Goal: Task Accomplishment & Management: Complete application form

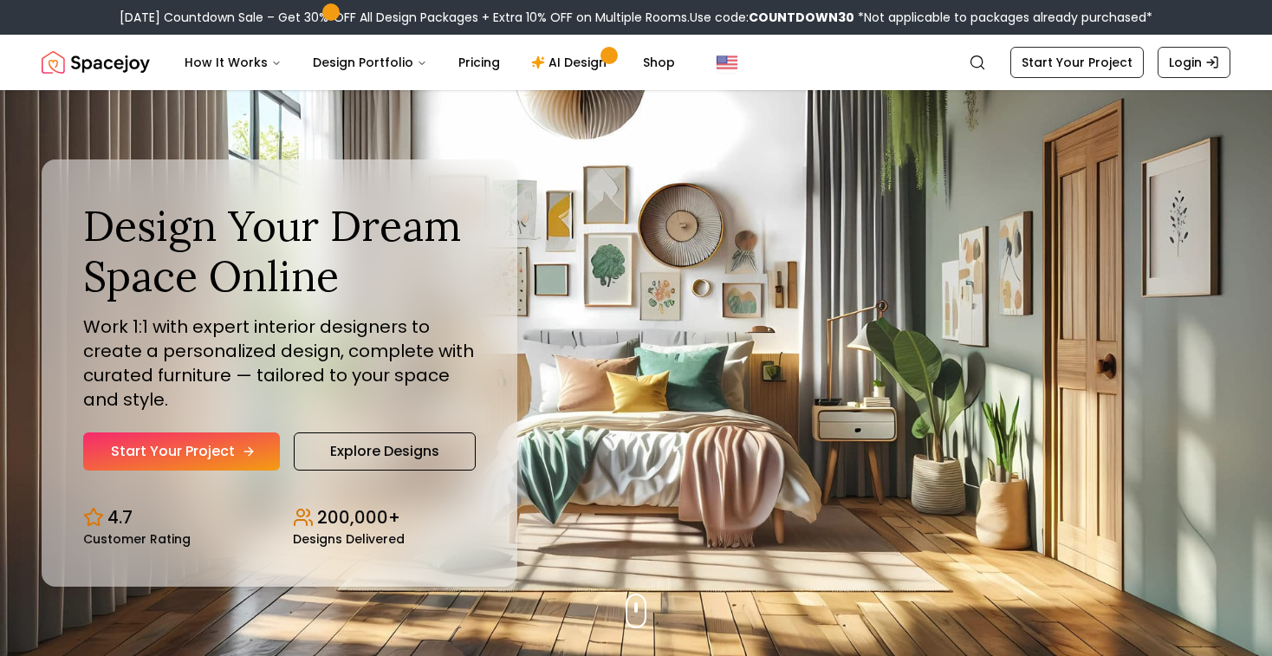
click at [242, 450] on icon "Hero section" at bounding box center [249, 451] width 14 height 14
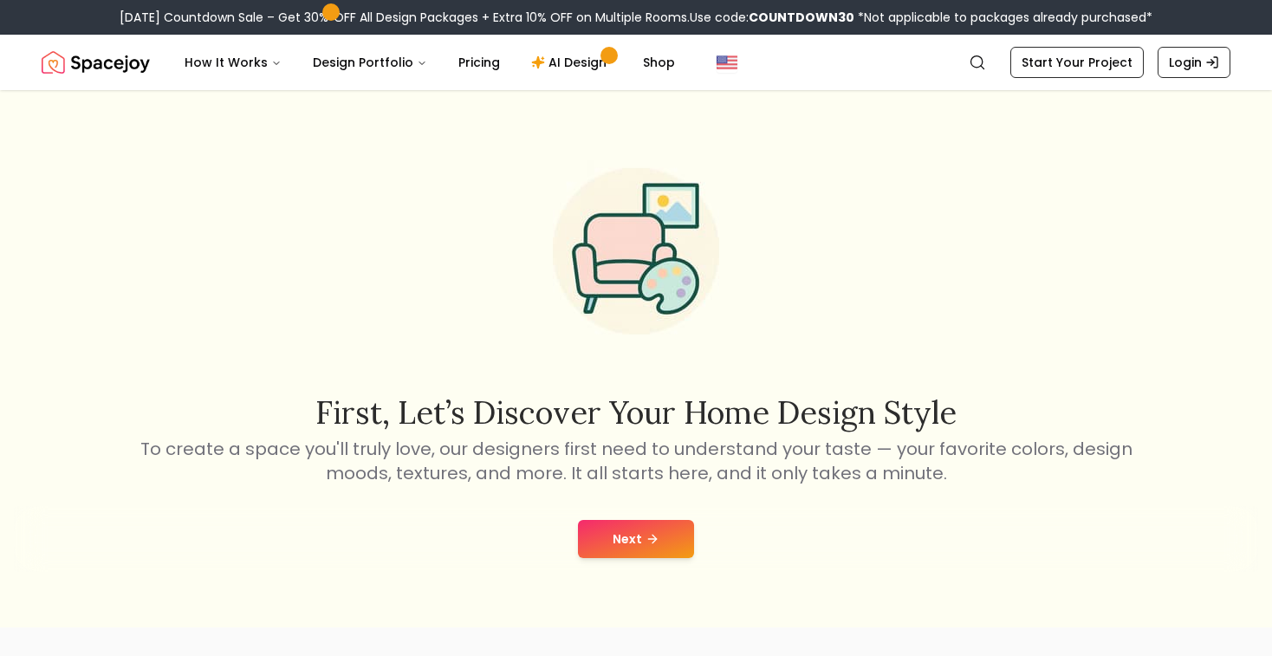
click at [631, 527] on button "Next" at bounding box center [636, 539] width 116 height 38
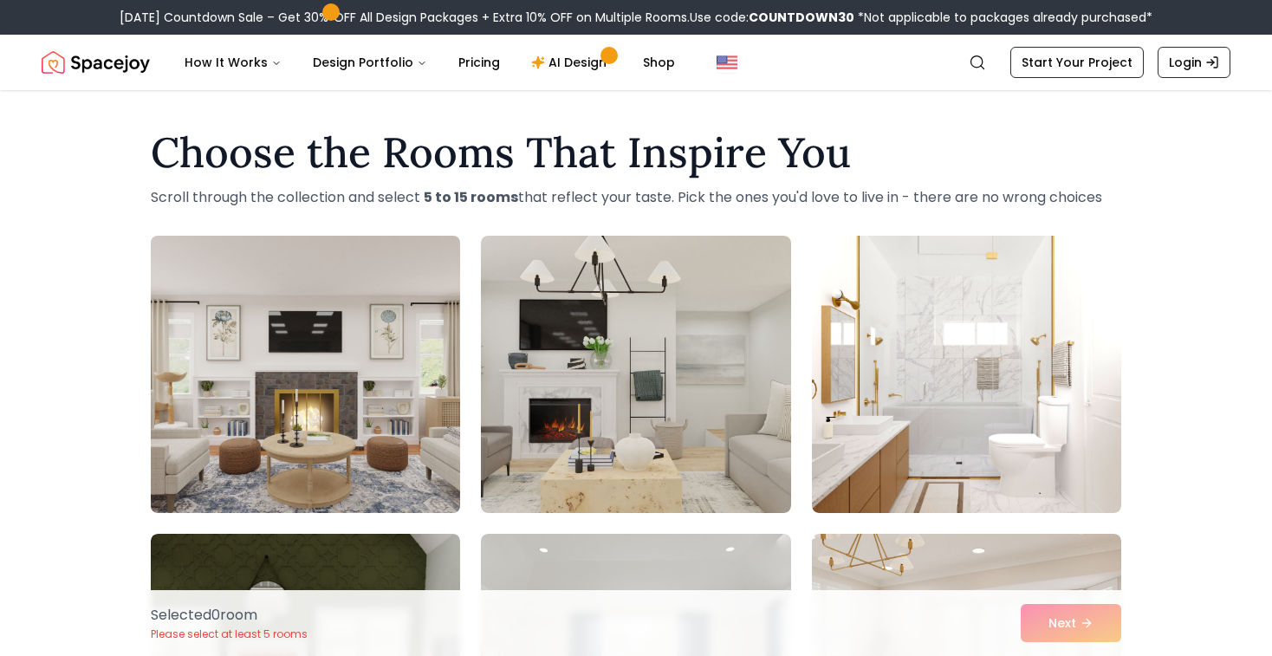
click at [353, 369] on img at bounding box center [305, 374] width 325 height 291
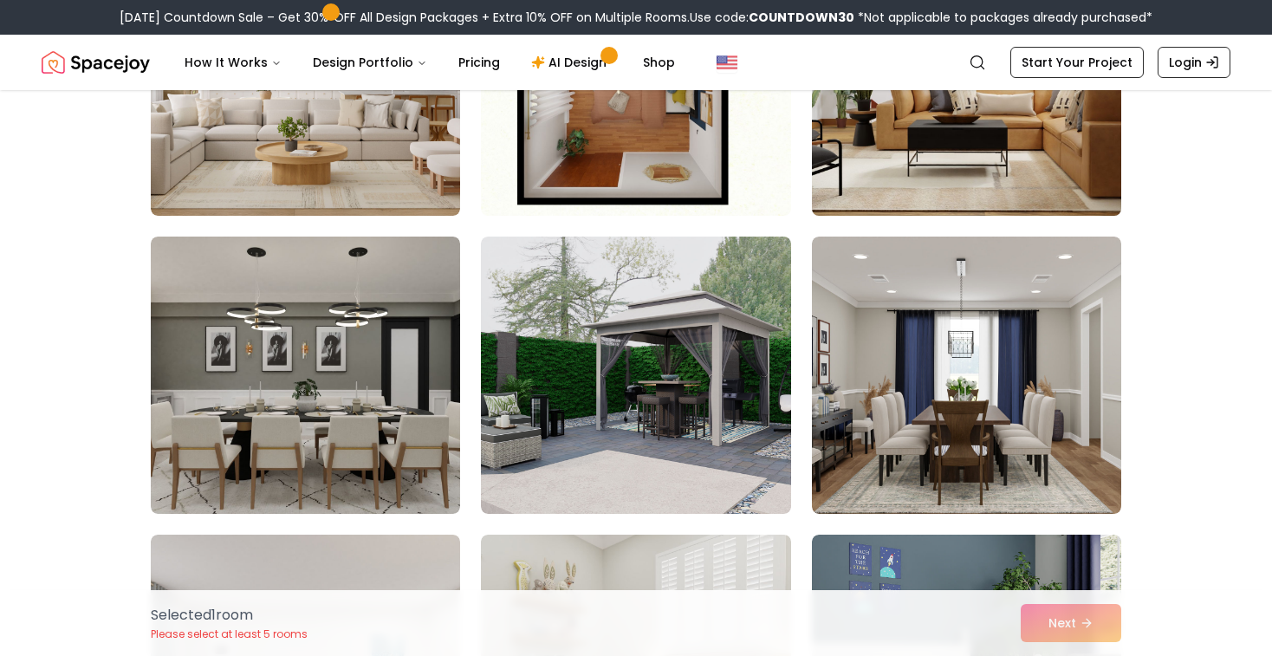
scroll to position [2682, 0]
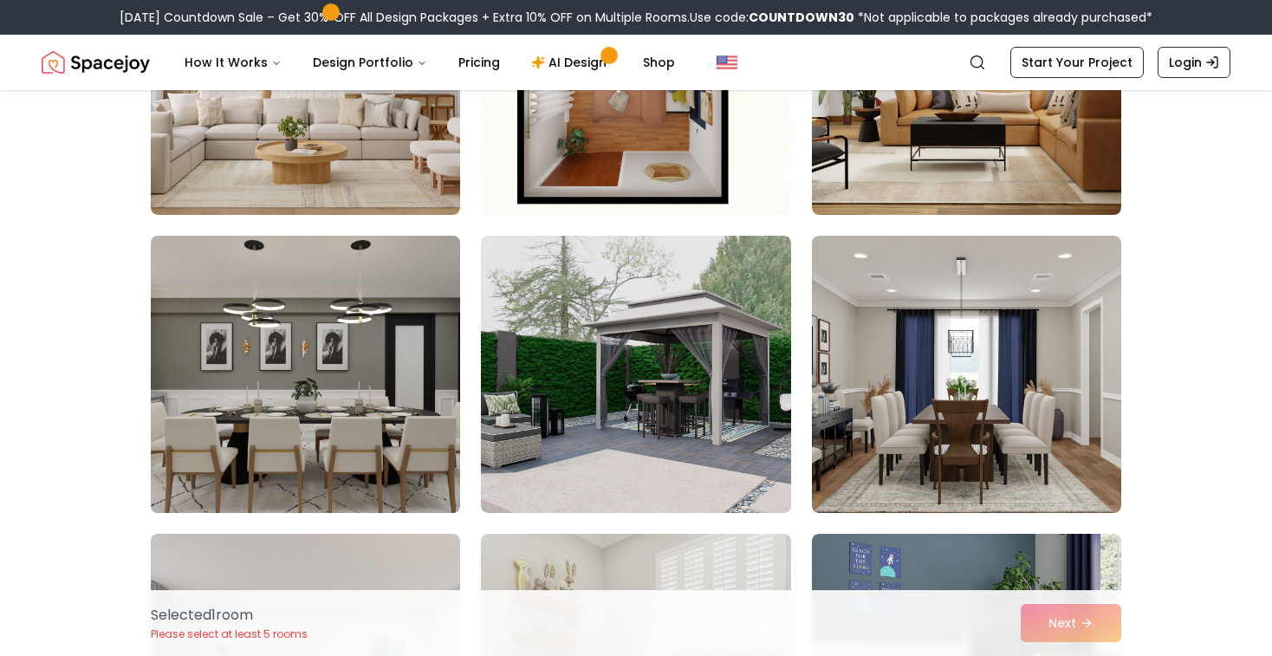
click at [388, 442] on img at bounding box center [305, 374] width 325 height 291
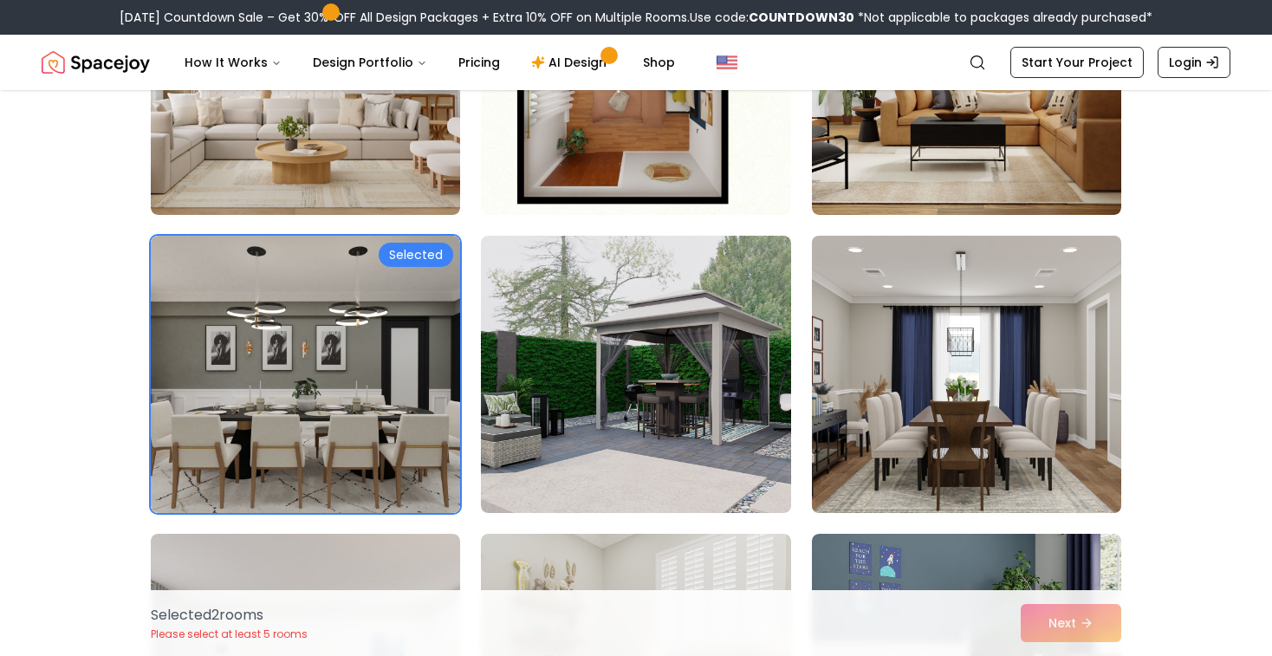
click at [858, 430] on img at bounding box center [966, 374] width 325 height 291
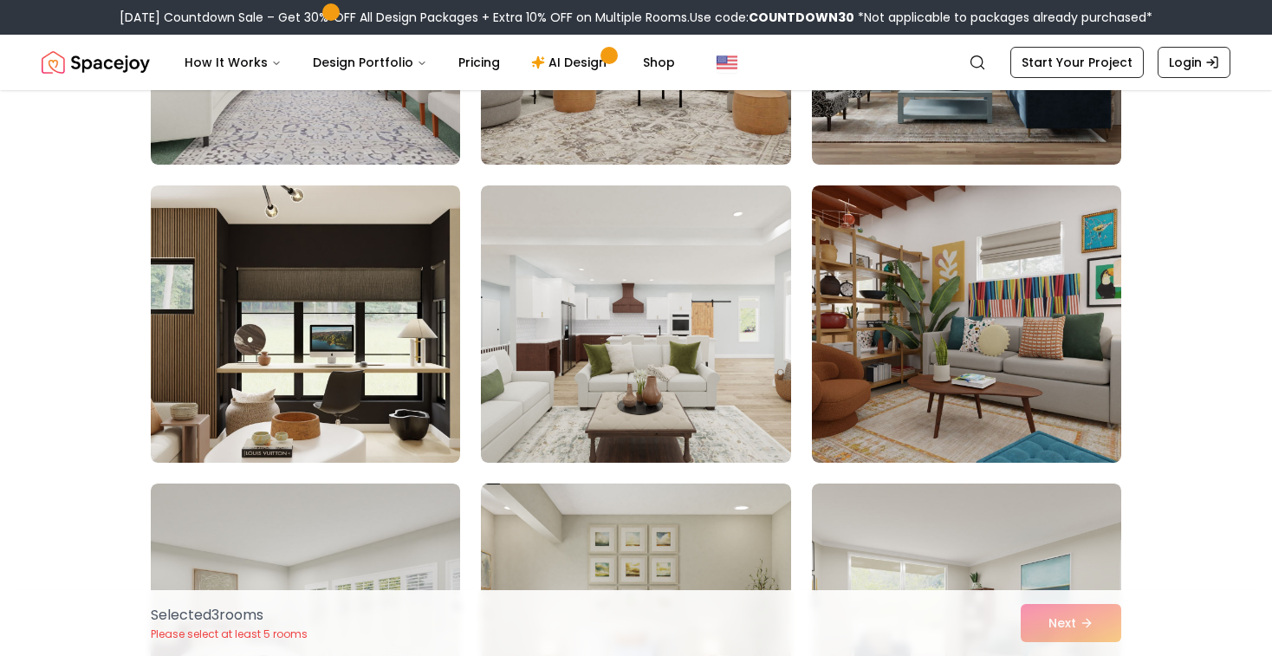
scroll to position [4302, 0]
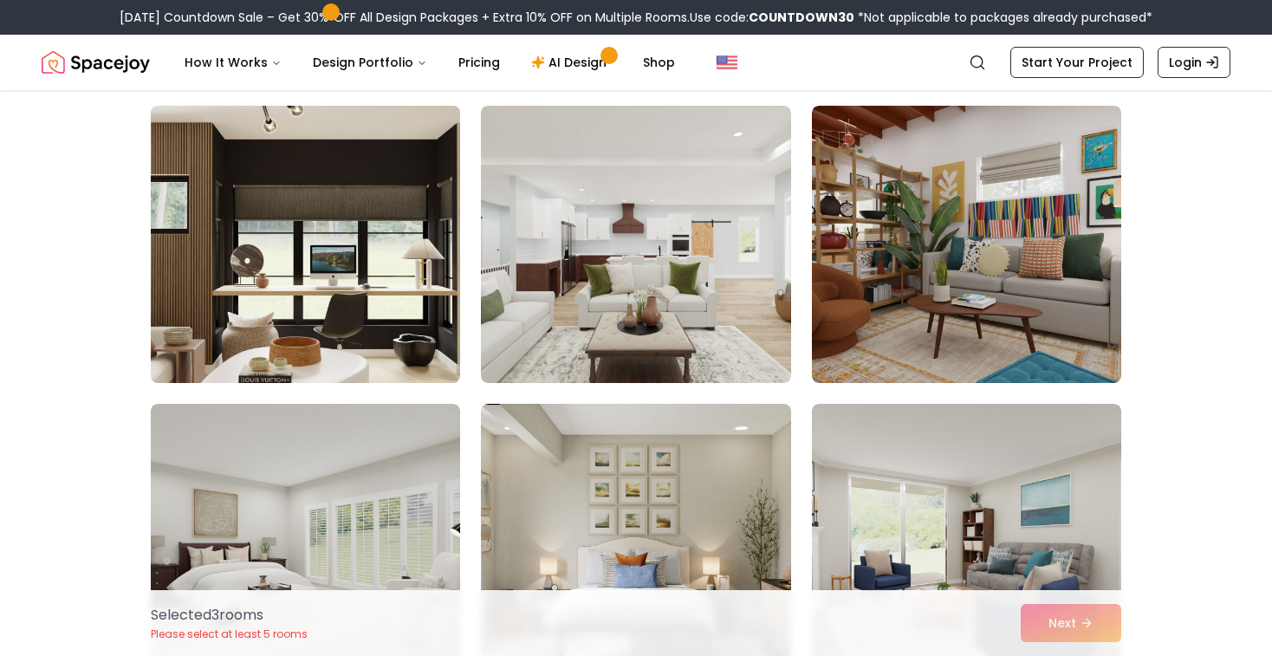
click at [292, 327] on img at bounding box center [305, 244] width 325 height 291
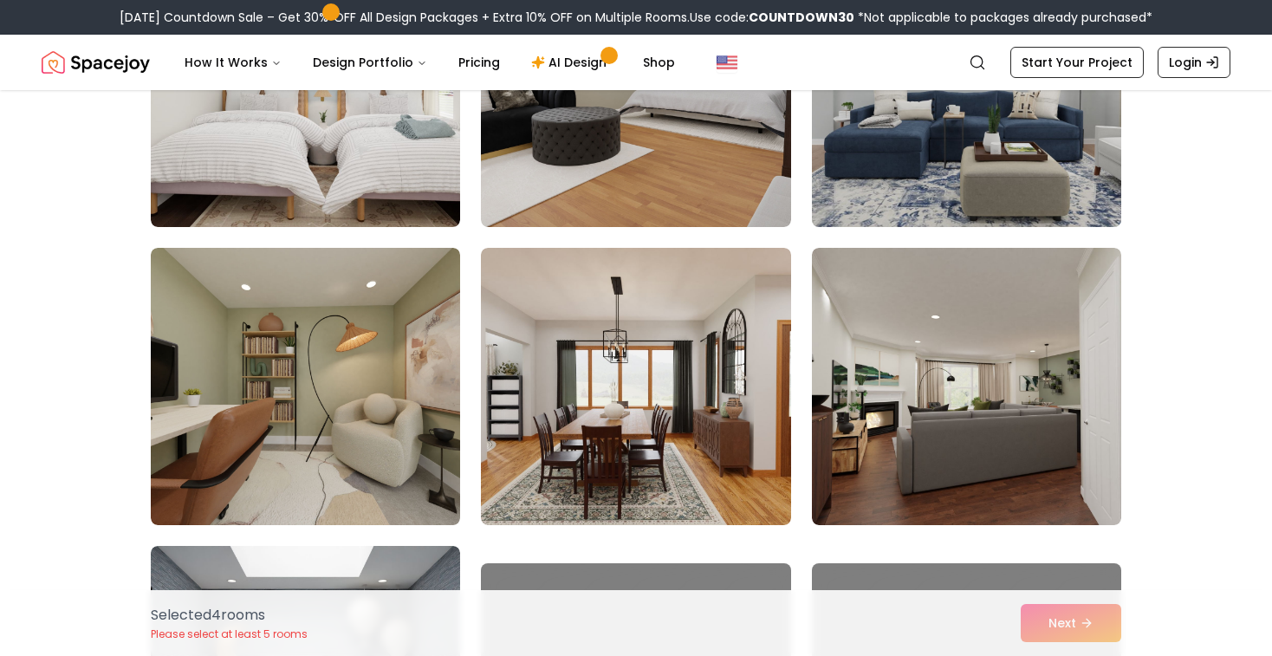
scroll to position [6674, 0]
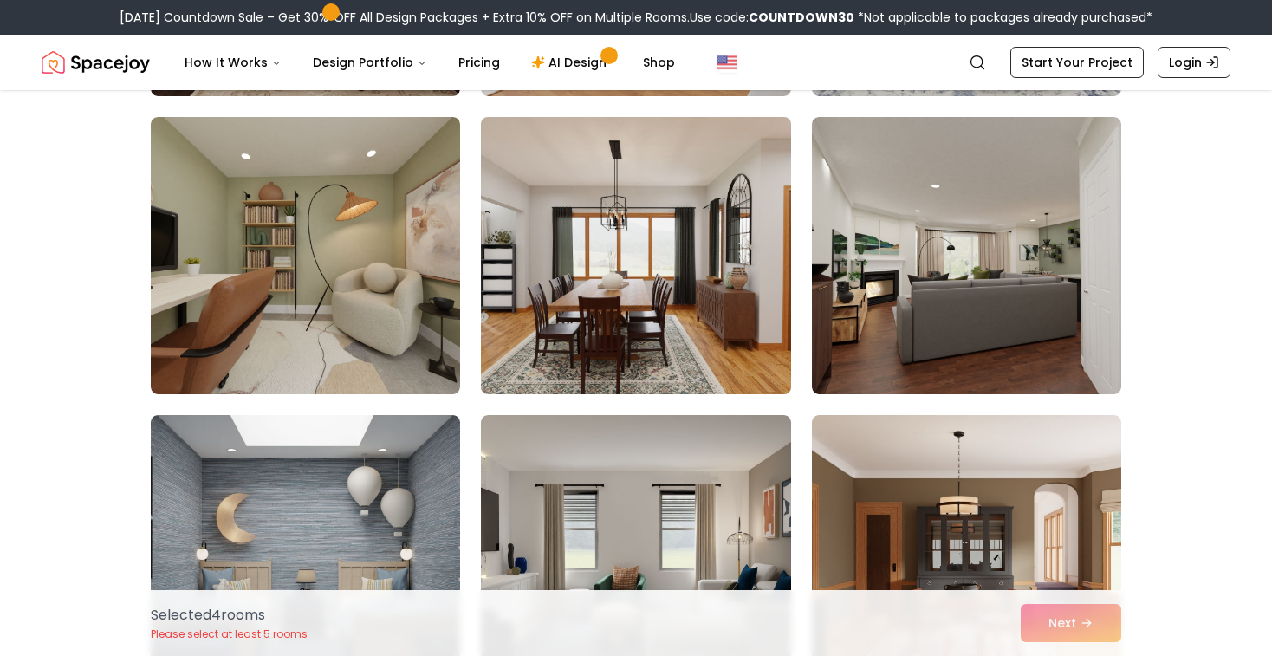
click at [695, 345] on img at bounding box center [635, 255] width 325 height 291
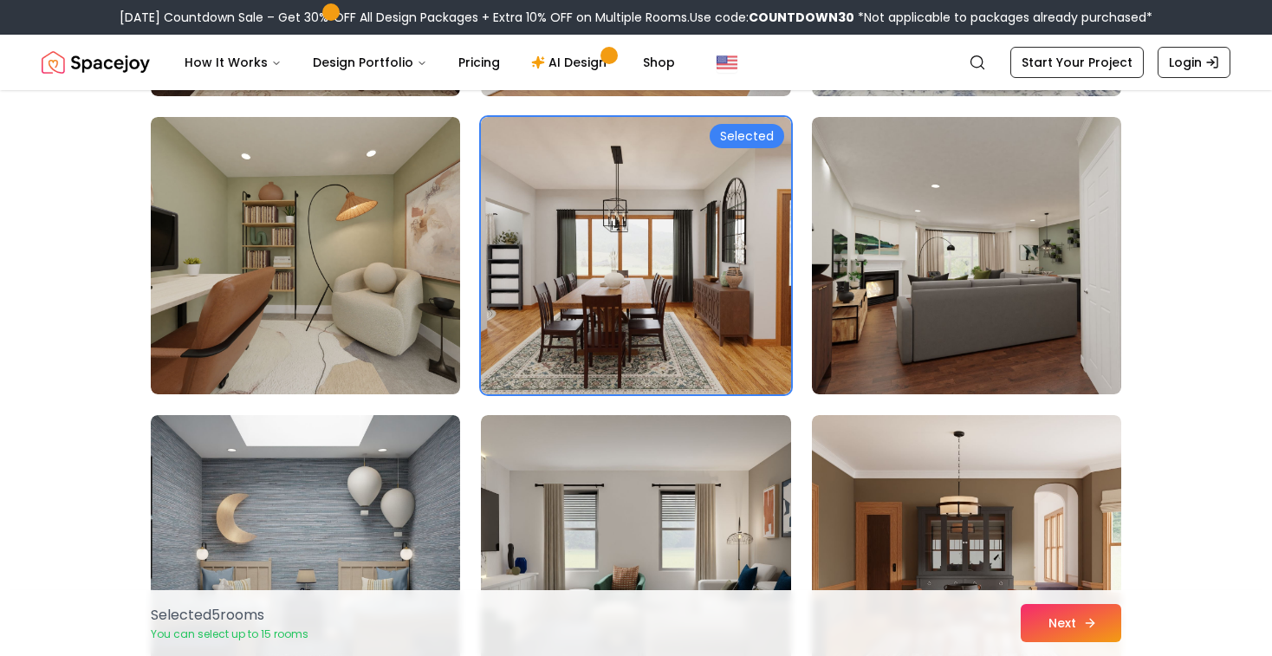
click at [1040, 620] on button "Next" at bounding box center [1070, 623] width 100 height 38
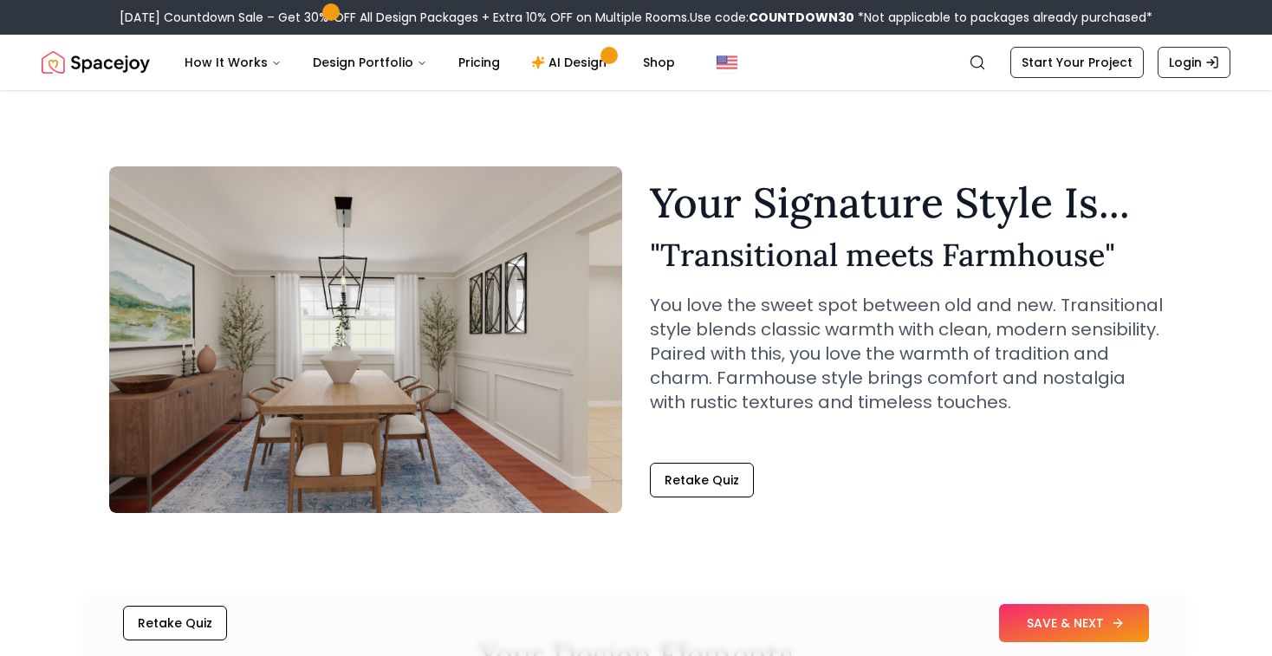
click at [1046, 630] on button "SAVE & NEXT" at bounding box center [1074, 623] width 150 height 38
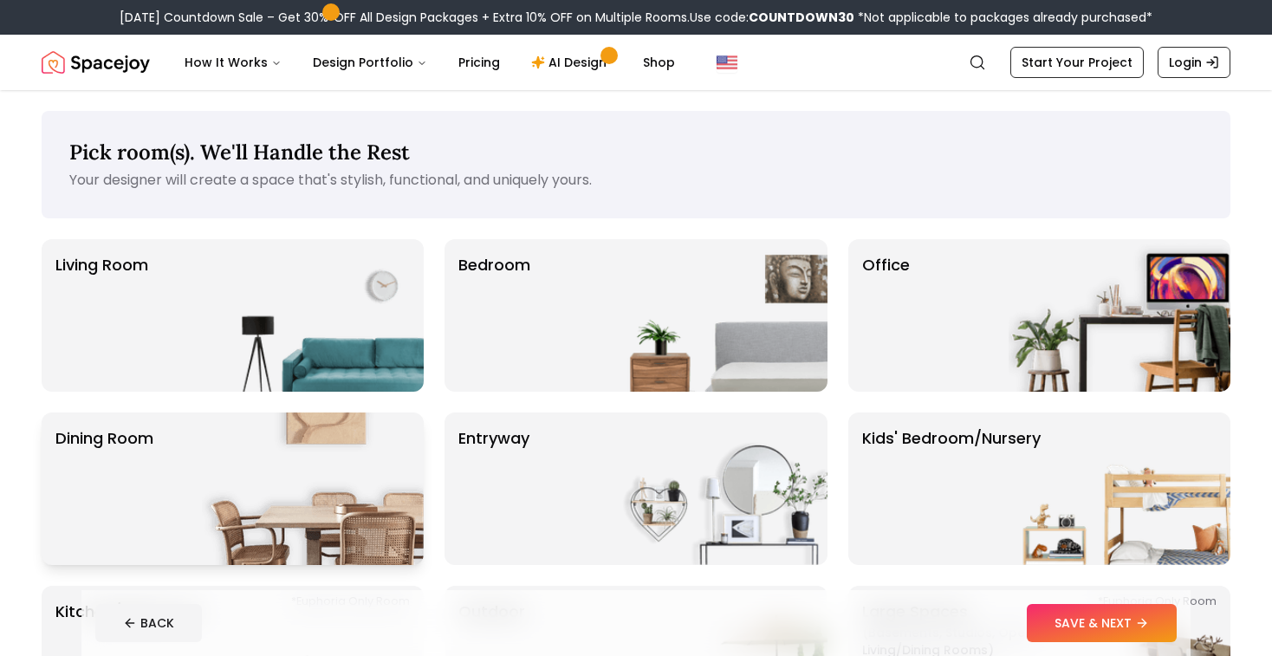
click at [239, 480] on img at bounding box center [313, 488] width 222 height 152
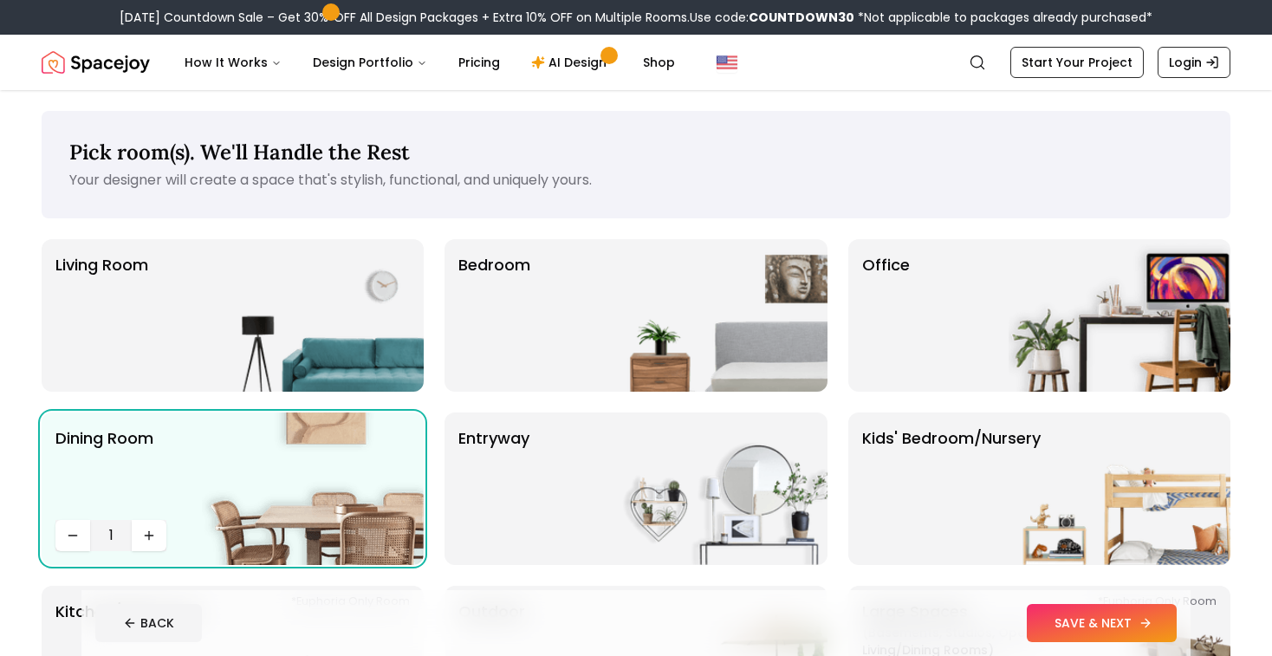
click at [1060, 626] on button "SAVE & NEXT" at bounding box center [1102, 623] width 150 height 38
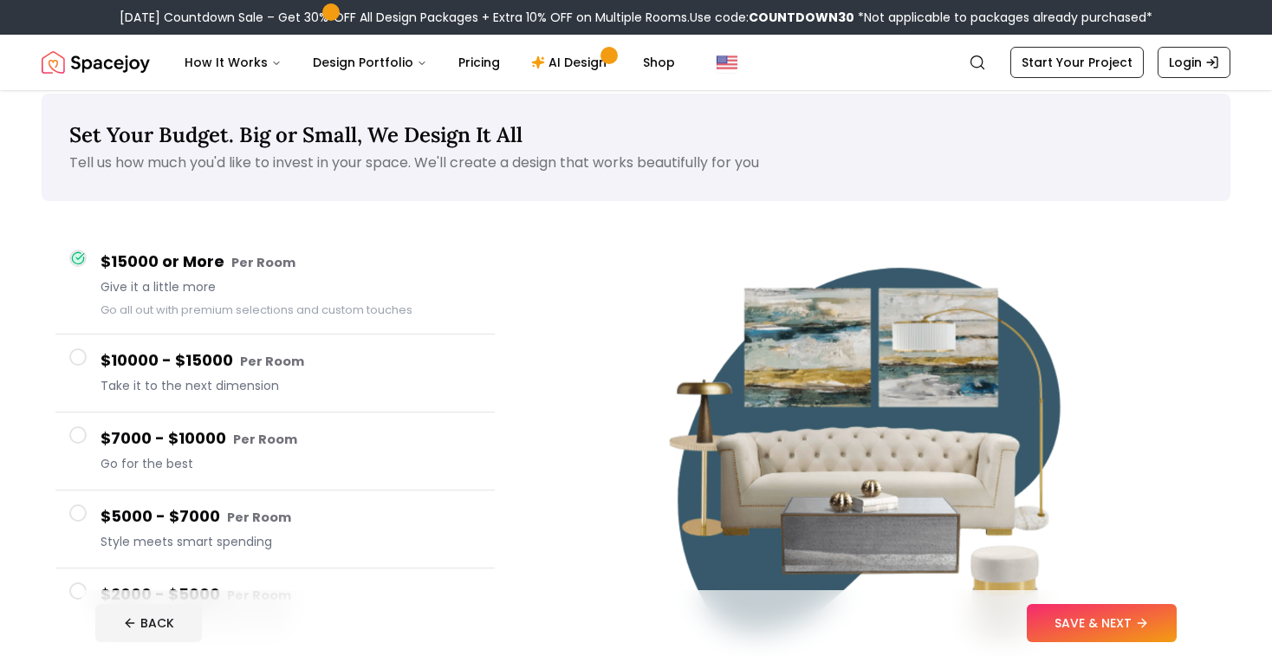
scroll to position [18, 0]
click at [139, 433] on h4 "$7000 - $10000 Per Room" at bounding box center [290, 437] width 380 height 25
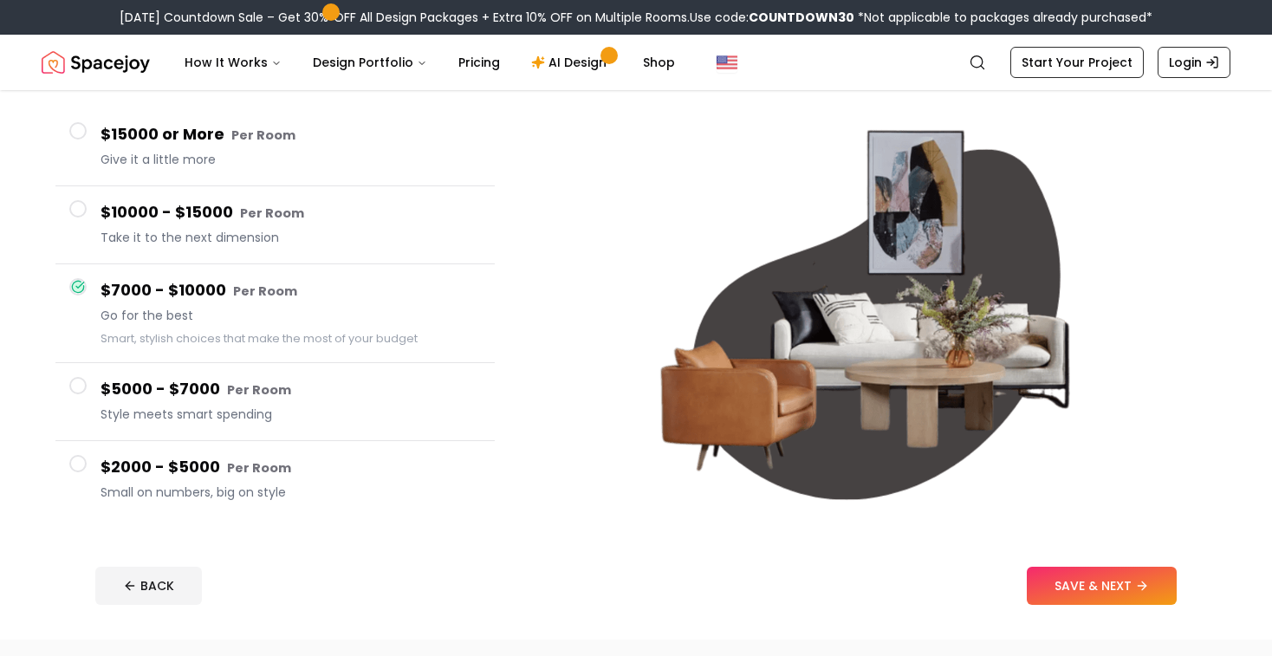
scroll to position [191, 0]
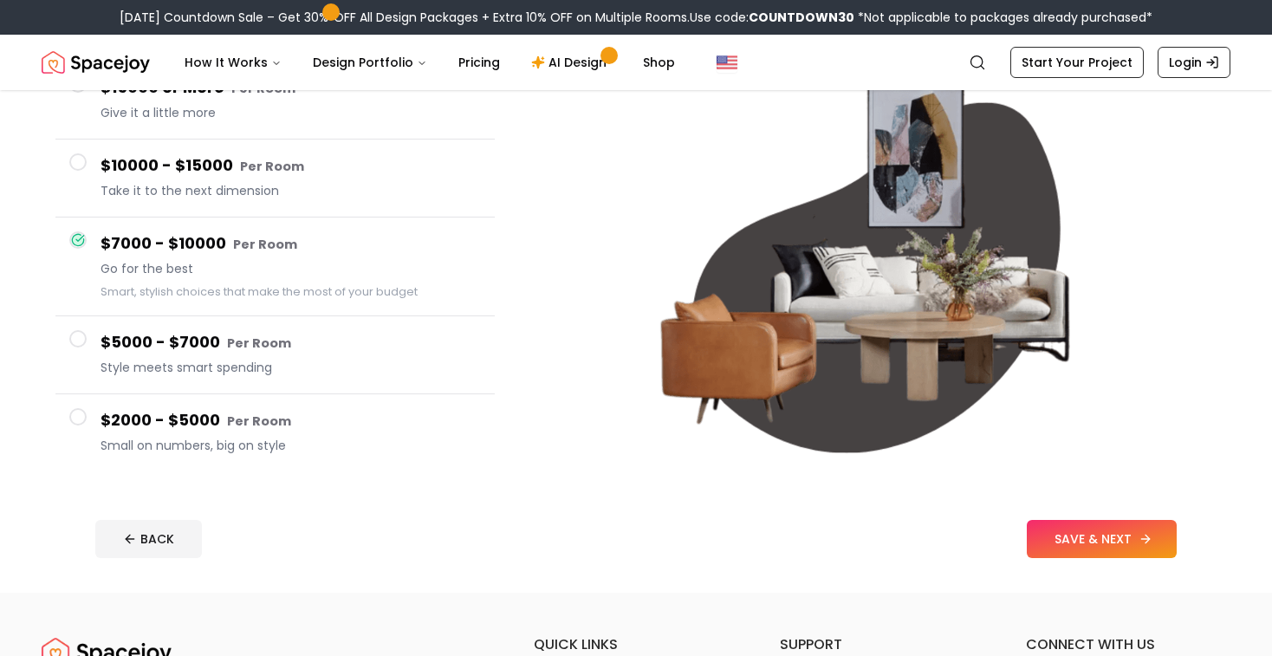
click at [1062, 542] on button "SAVE & NEXT" at bounding box center [1102, 539] width 150 height 38
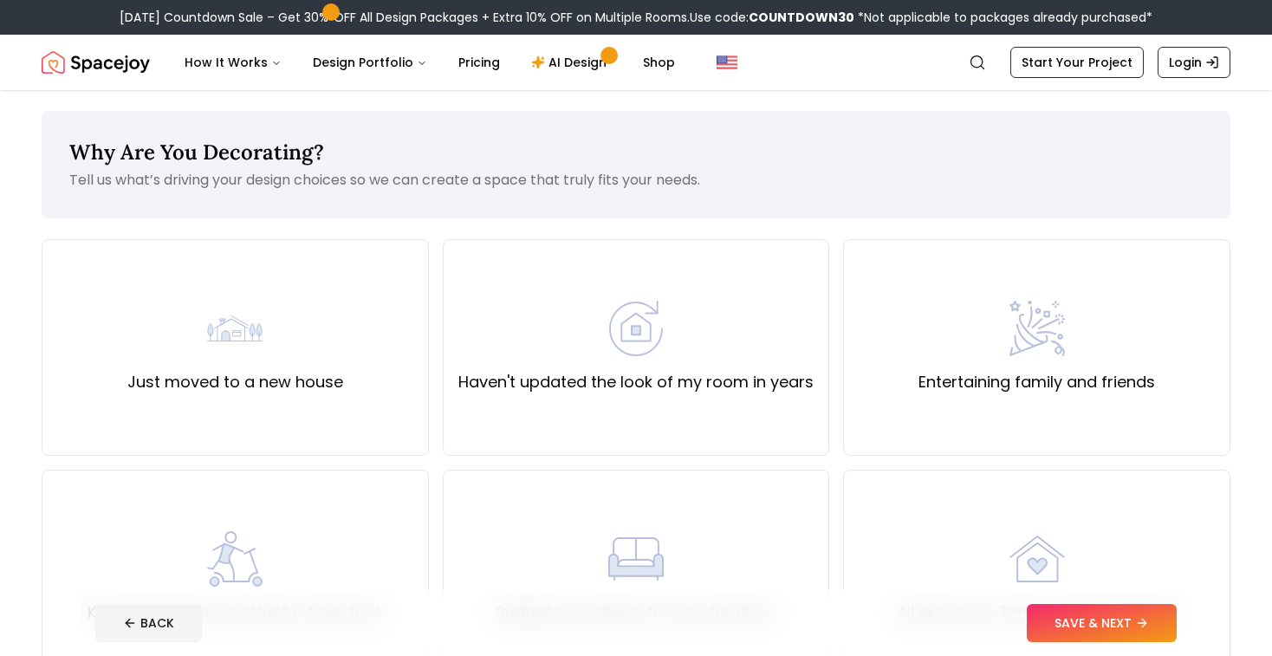
scroll to position [191, 0]
